Goal: Complete application form: Complete application form

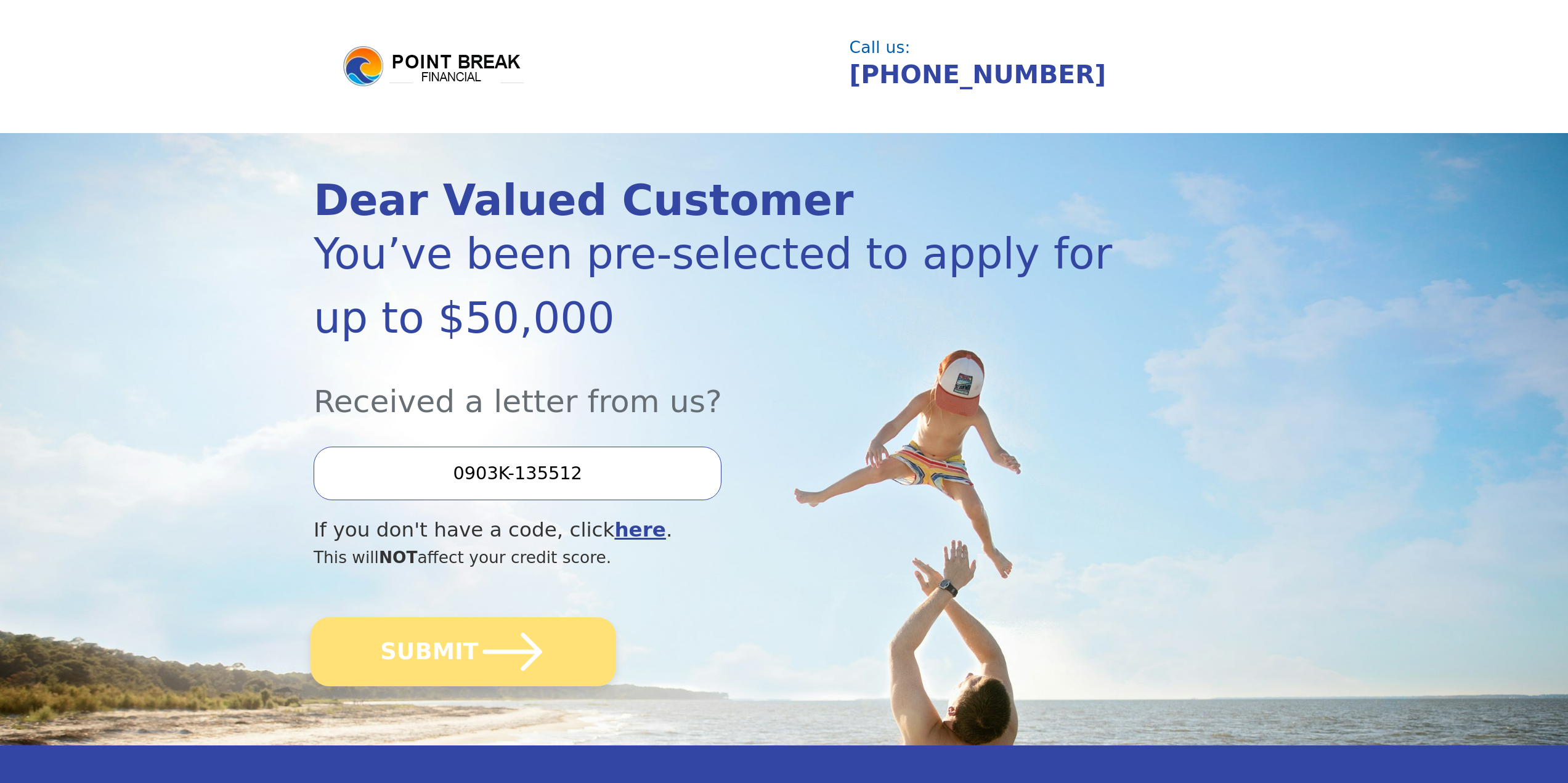
click at [483, 652] on icon "submit" at bounding box center [513, 651] width 59 height 38
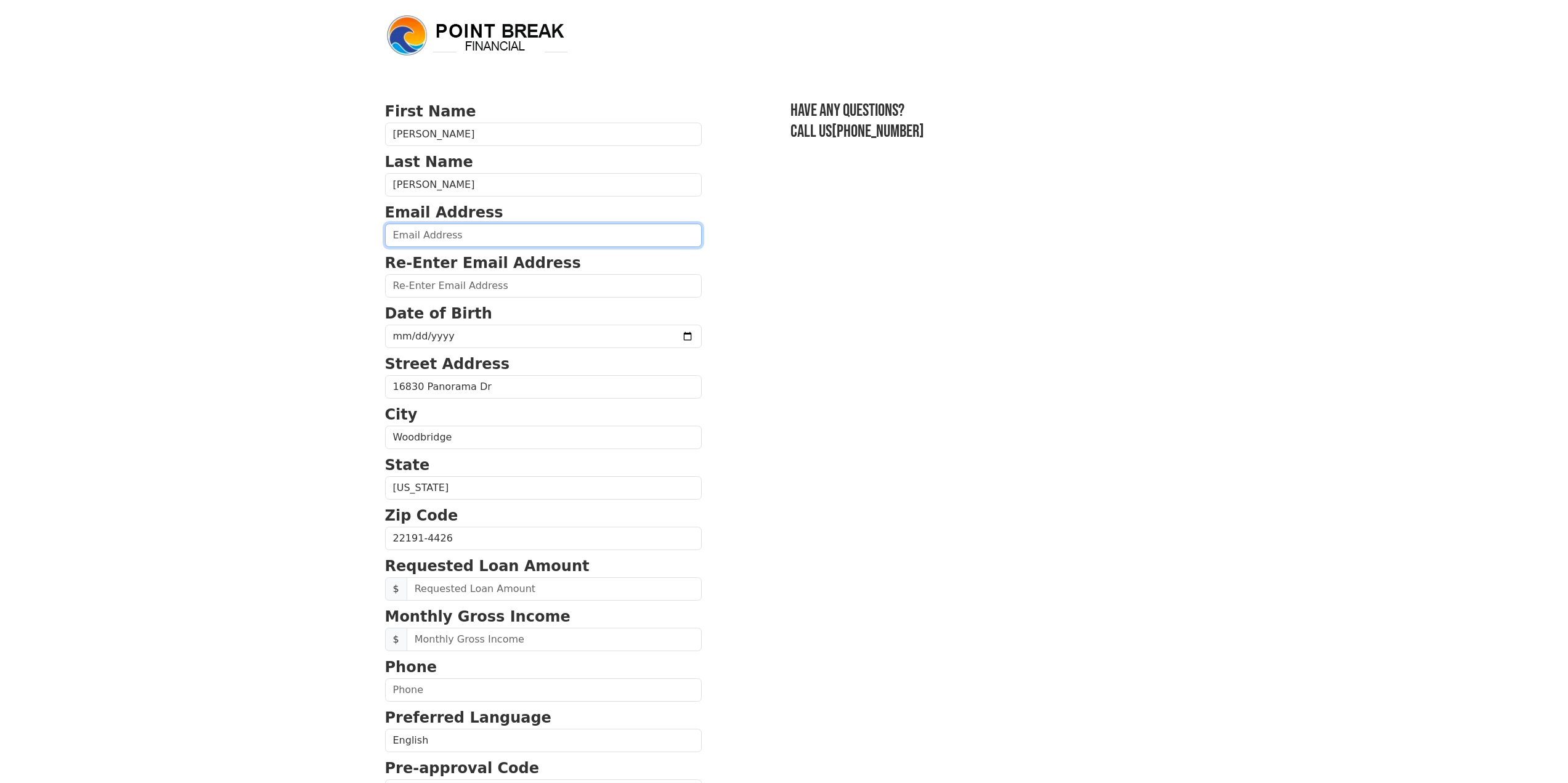
click at [428, 238] on input "email" at bounding box center [544, 235] width 317 height 23
type input "[EMAIL_ADDRESS][DOMAIN_NAME]"
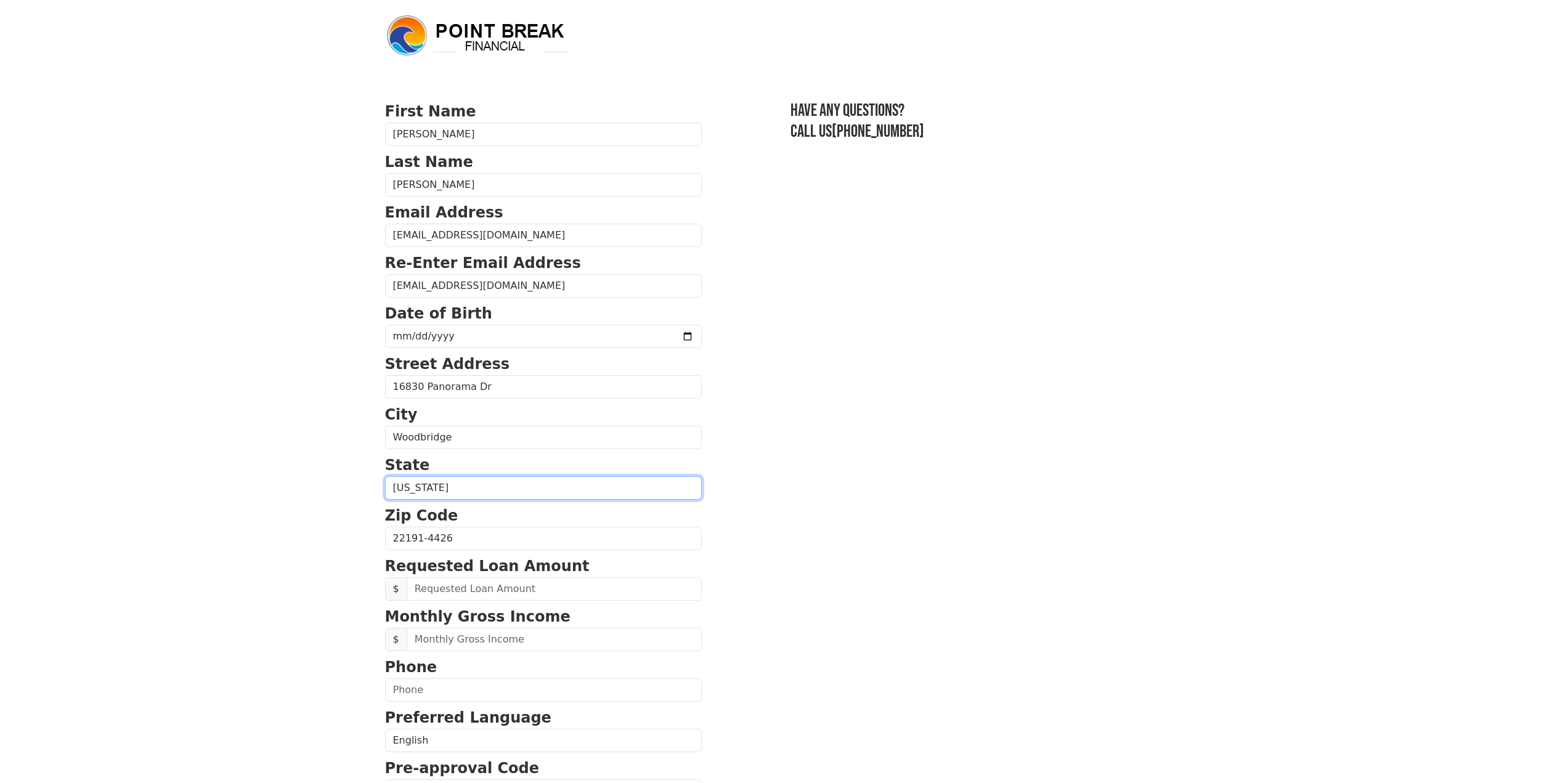
select select "[GEOGRAPHIC_DATA]"
type input "[PHONE_NUMBER]"
click at [503, 493] on select "[US_STATE] [US_STATE] [US_STATE] [US_STATE] [US_STATE] [US_STATE] [US_STATE] [U…" at bounding box center [544, 488] width 317 height 23
select select "VA"
click at [385, 476] on select "[US_STATE] [US_STATE] [US_STATE] [US_STATE] [US_STATE] [US_STATE] [US_STATE] [U…" at bounding box center [544, 488] width 317 height 23
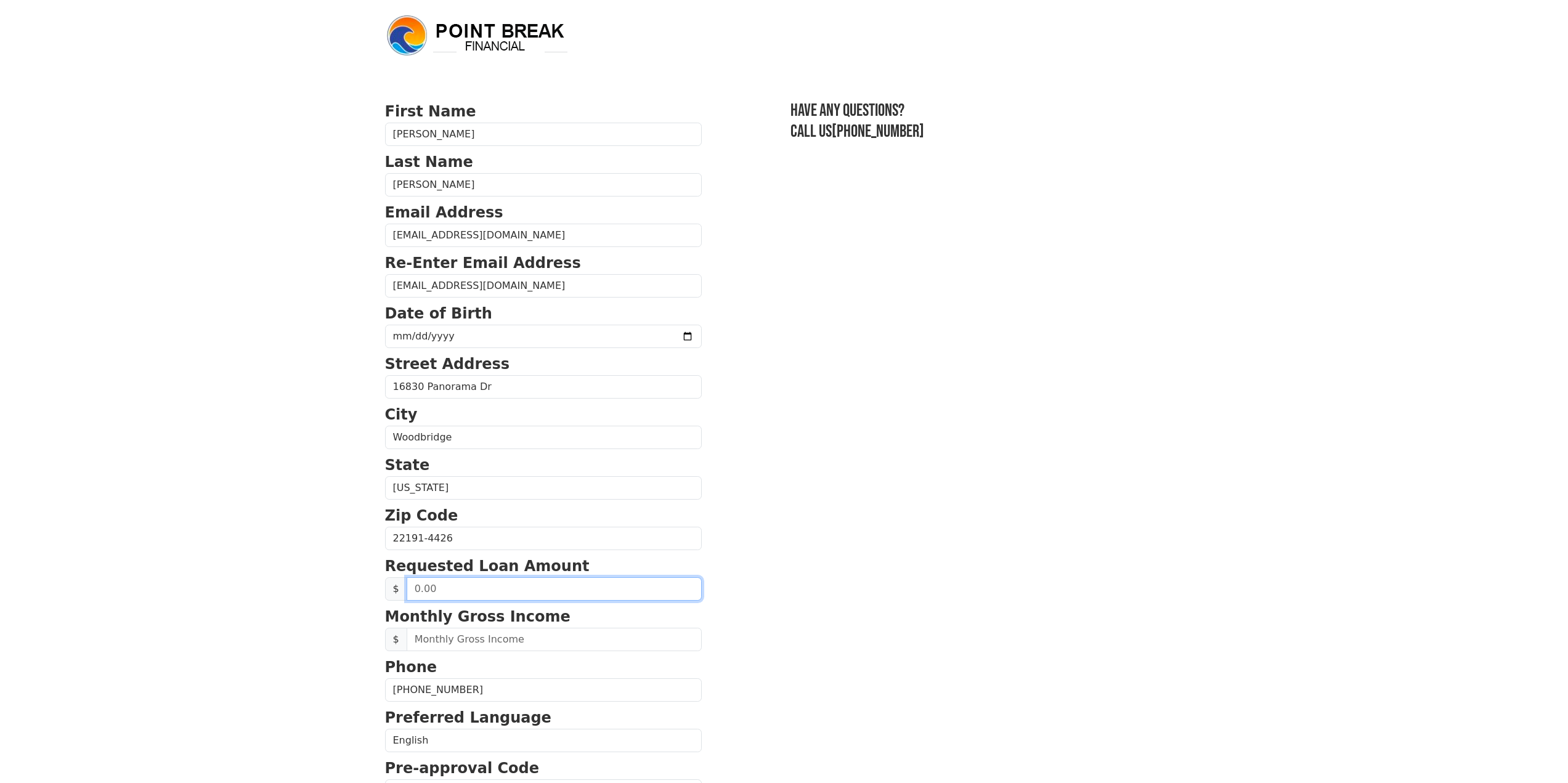
click at [516, 588] on input "text" at bounding box center [555, 589] width 295 height 23
type input "20,000.00"
click at [751, 667] on section "First Name [PERSON_NAME] Name [PERSON_NAME] Email Address [EMAIL_ADDRESS][DOMAI…" at bounding box center [784, 540] width 798 height 879
click at [519, 644] on input "text" at bounding box center [555, 639] width 295 height 23
type input "13,250.00"
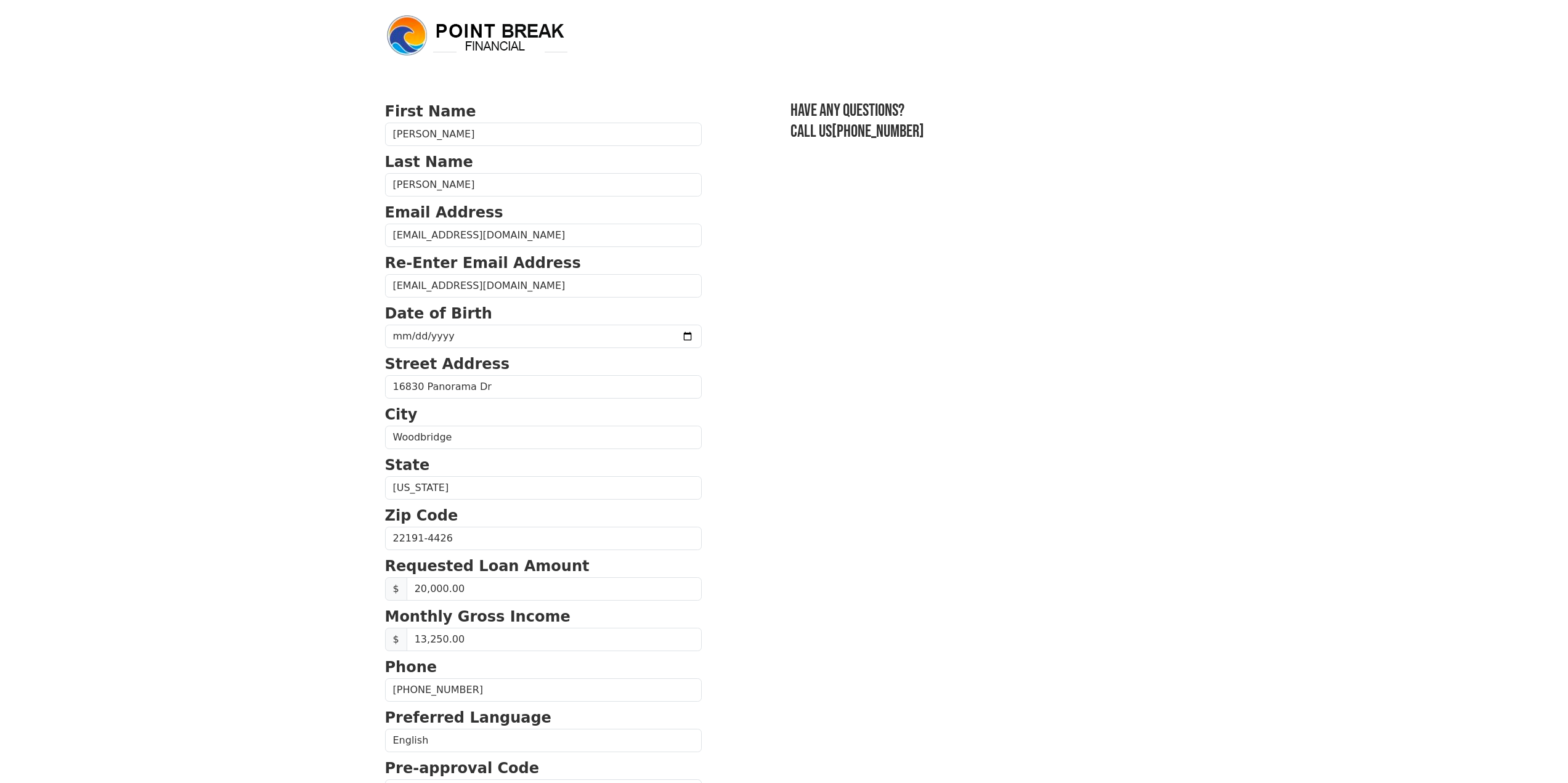
click at [765, 671] on section "First Name [PERSON_NAME] Name [PERSON_NAME] Email Address [EMAIL_ADDRESS][DOMAI…" at bounding box center [784, 540] width 798 height 879
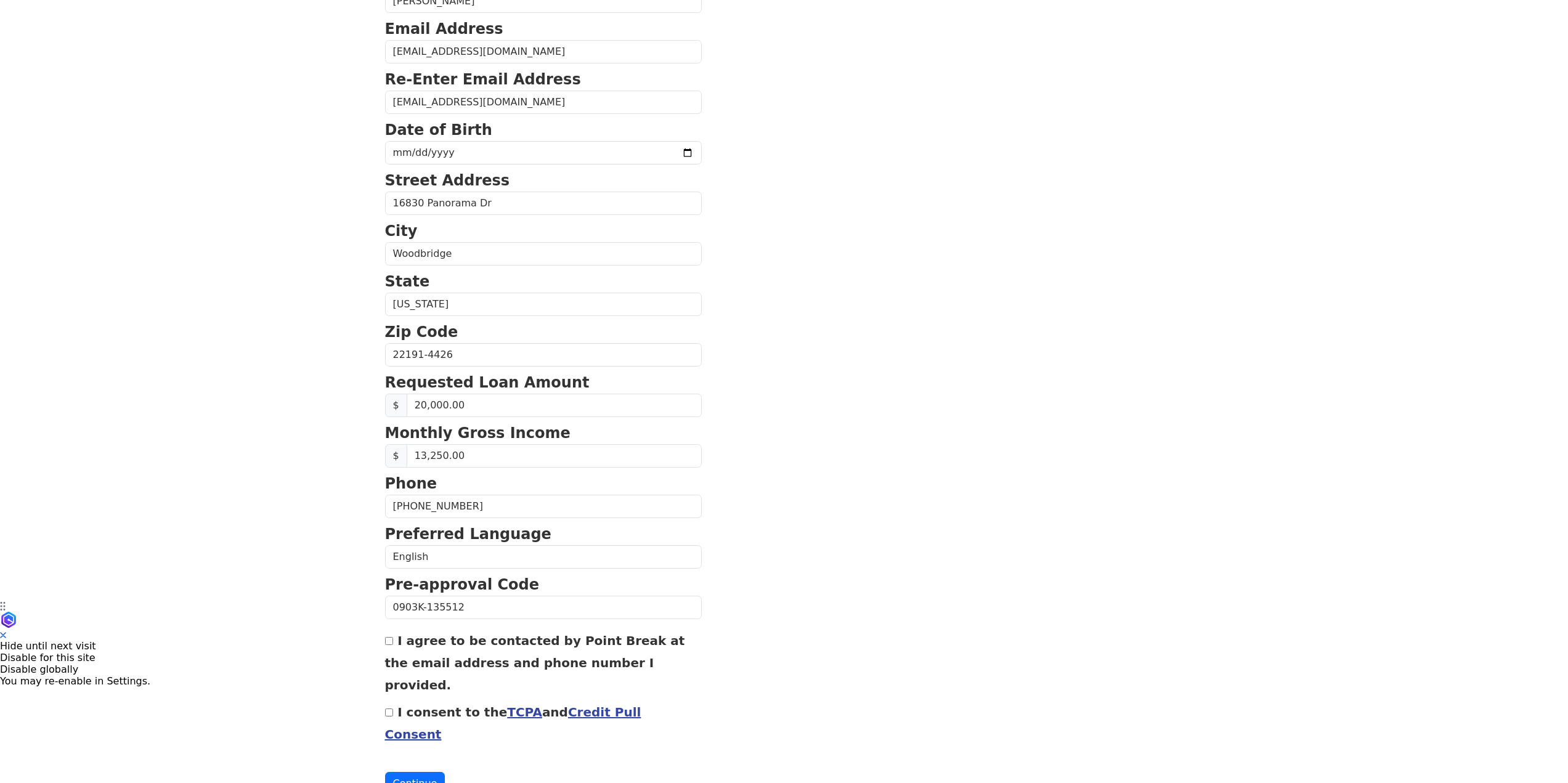
scroll to position [198, 0]
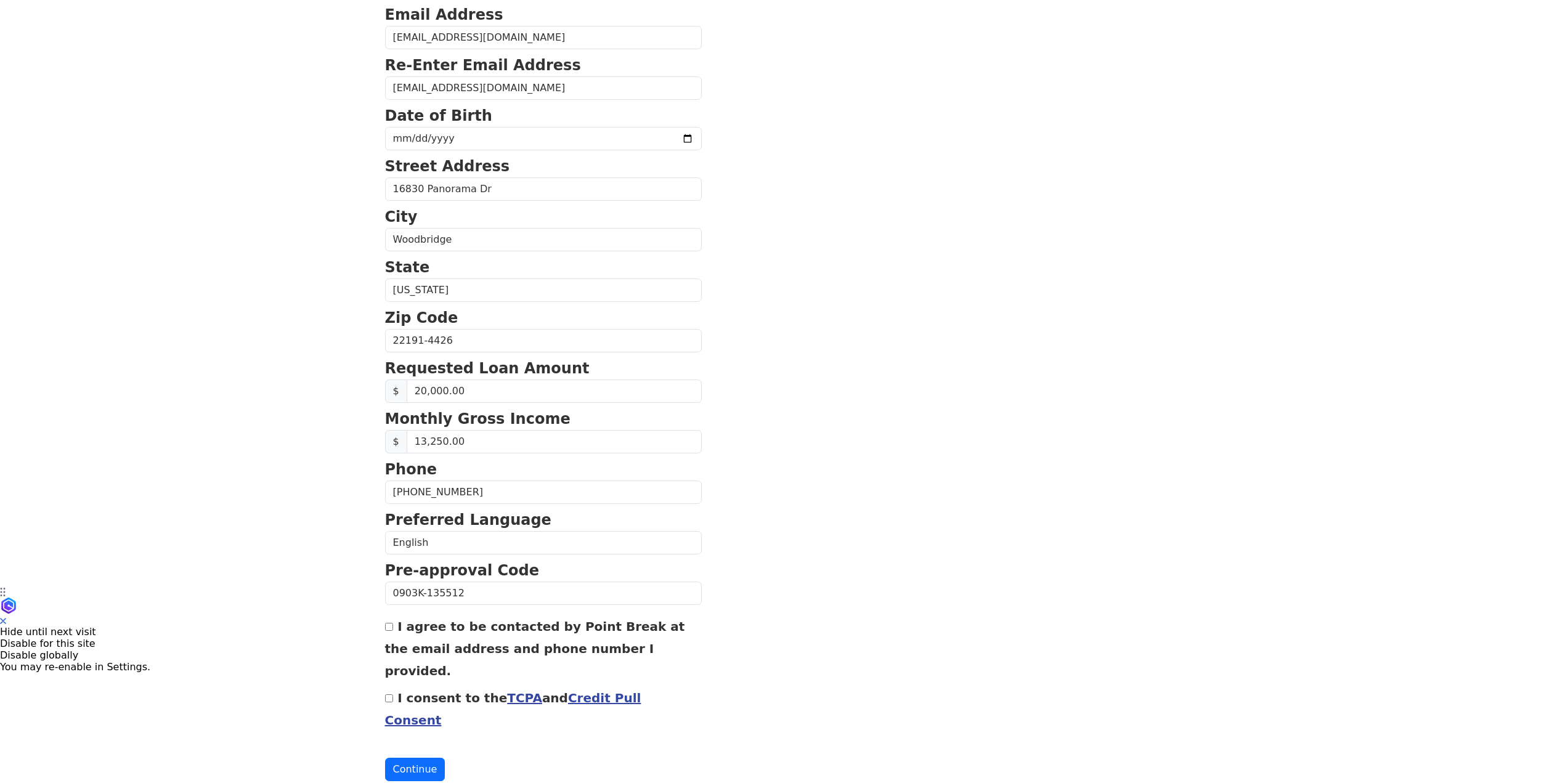
click at [385, 694] on input "I consent to the TCPA and Credit Pull Consent" at bounding box center [389, 698] width 8 height 8
checkbox input "true"
click at [392, 630] on input "I agree to be contacted by Point Break at the email address and phone number I …" at bounding box center [389, 627] width 8 height 8
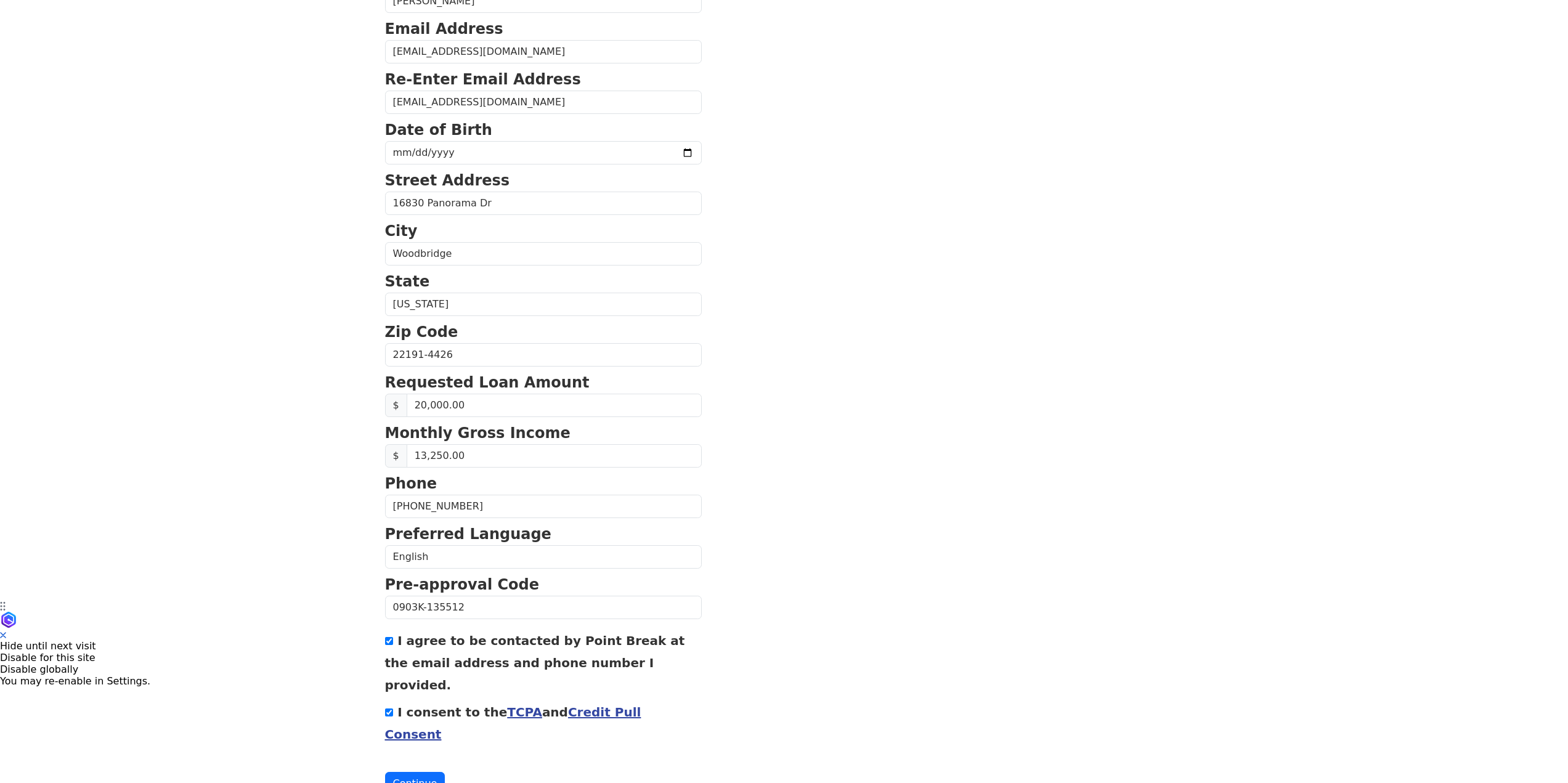
scroll to position [185, 0]
click at [392, 643] on input "I agree to be contacted by Point Break at the email address and phone number I …" at bounding box center [389, 639] width 8 height 8
checkbox input "false"
click at [409, 771] on button "Continue" at bounding box center [415, 782] width 60 height 23
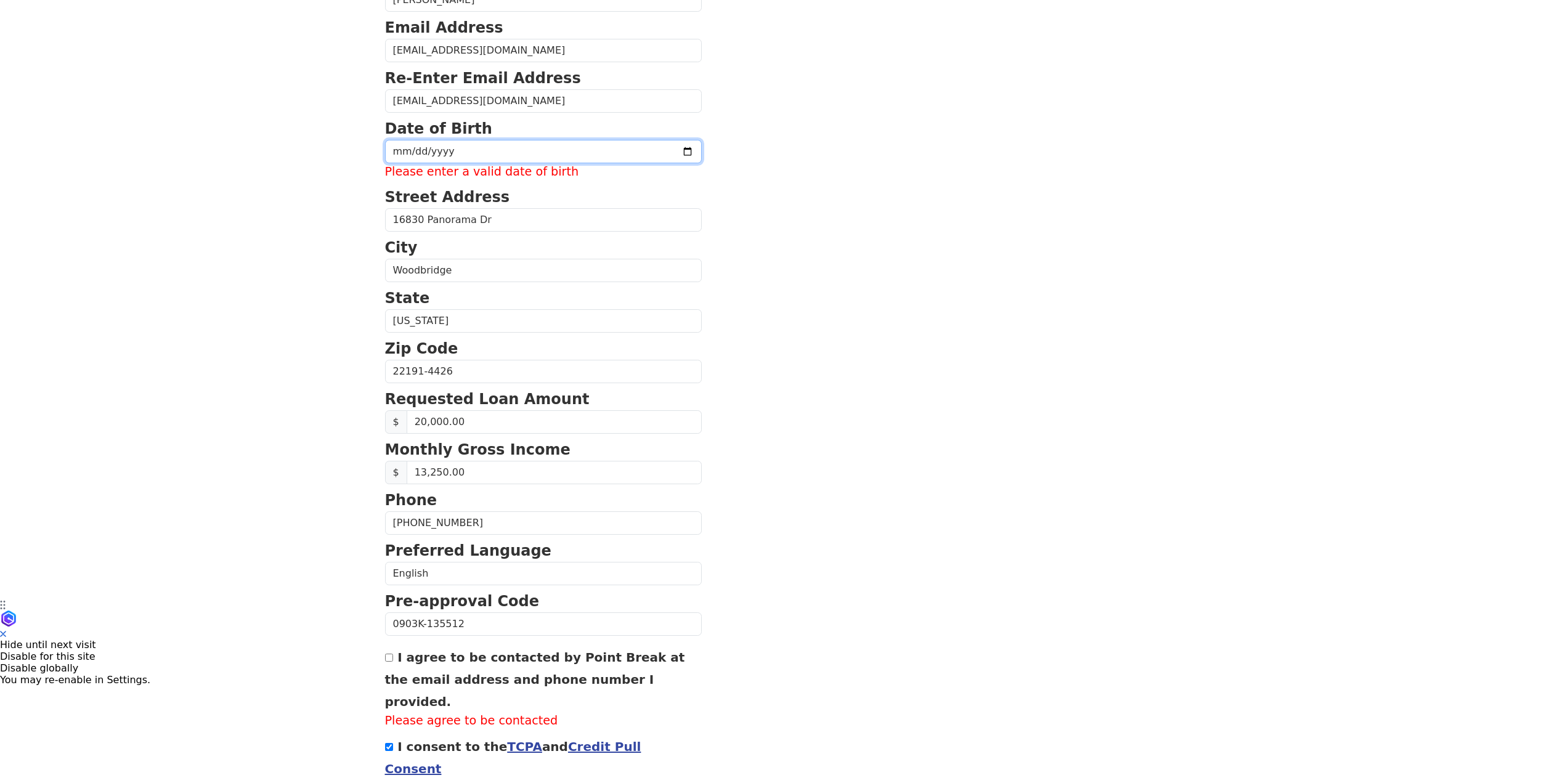
click at [449, 148] on input "date" at bounding box center [544, 151] width 317 height 23
type input "[DATE]"
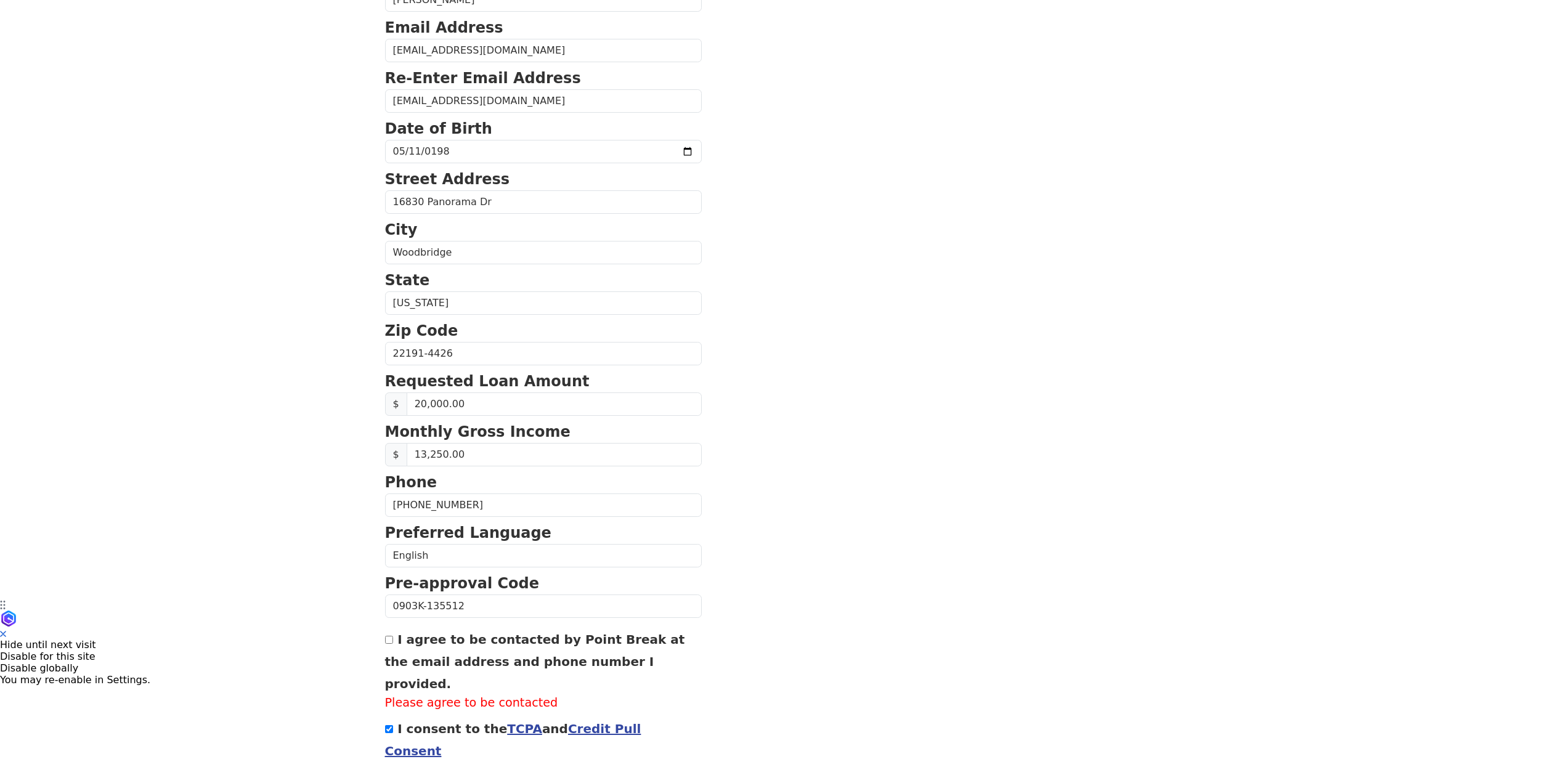
click at [838, 203] on section "First Name [PERSON_NAME] Name [PERSON_NAME] Email Address [EMAIL_ADDRESS][DOMAI…" at bounding box center [784, 363] width 798 height 897
click at [386, 640] on input "I agree to be contacted by Point Break at the email address and phone number I …" at bounding box center [389, 639] width 8 height 8
checkbox input "true"
click at [418, 771] on button "Continue" at bounding box center [415, 782] width 60 height 23
